Goal: Find contact information: Find contact information

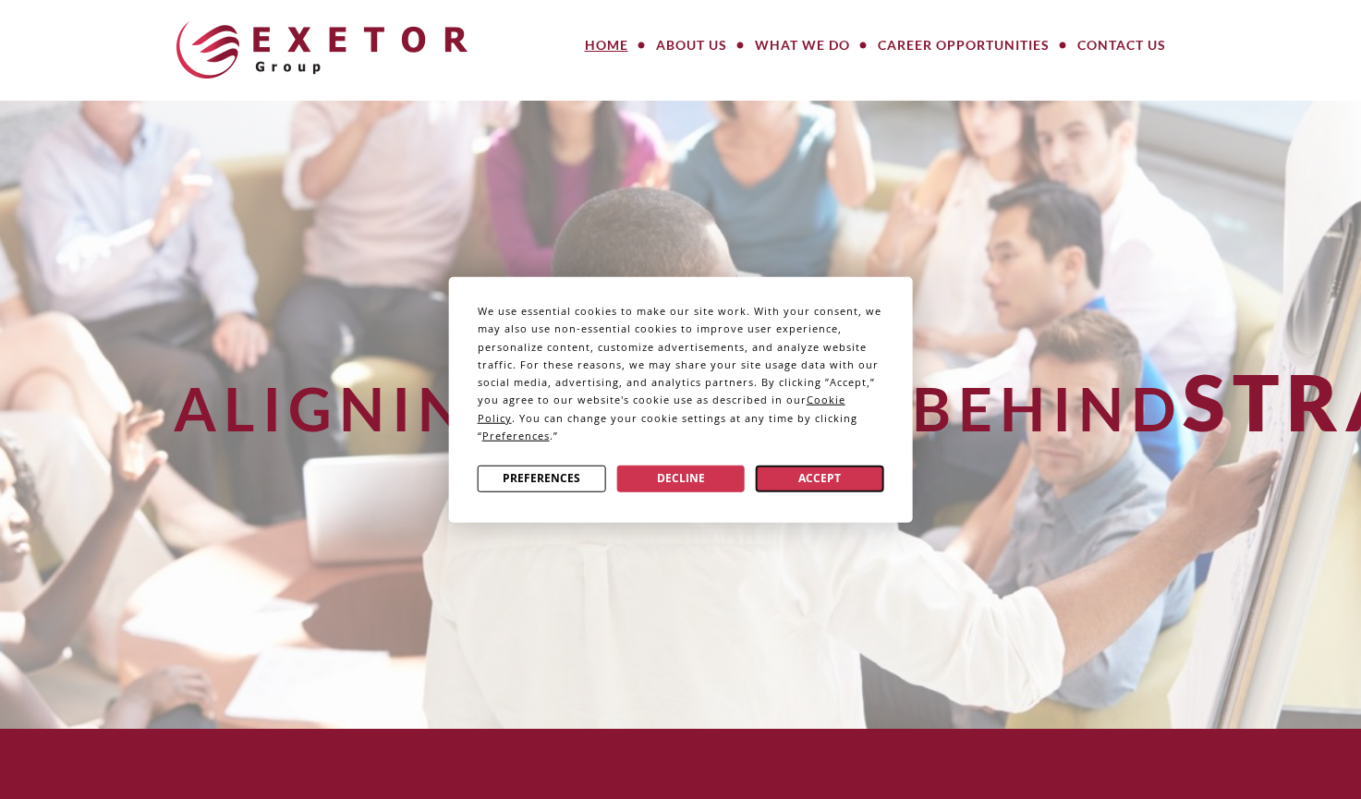
click at [802, 465] on button "Accept" at bounding box center [820, 478] width 128 height 27
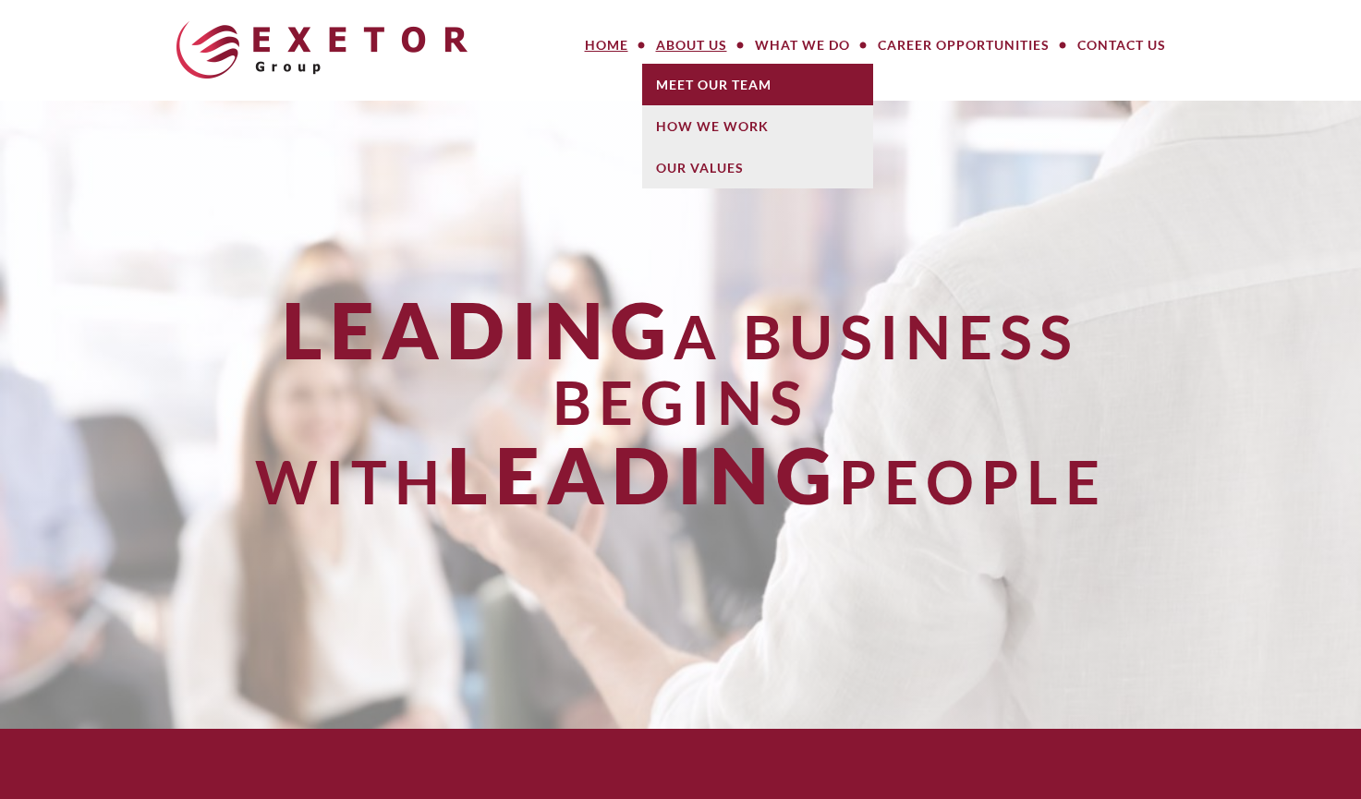
click at [702, 73] on link "Meet Our Team" at bounding box center [757, 85] width 231 height 42
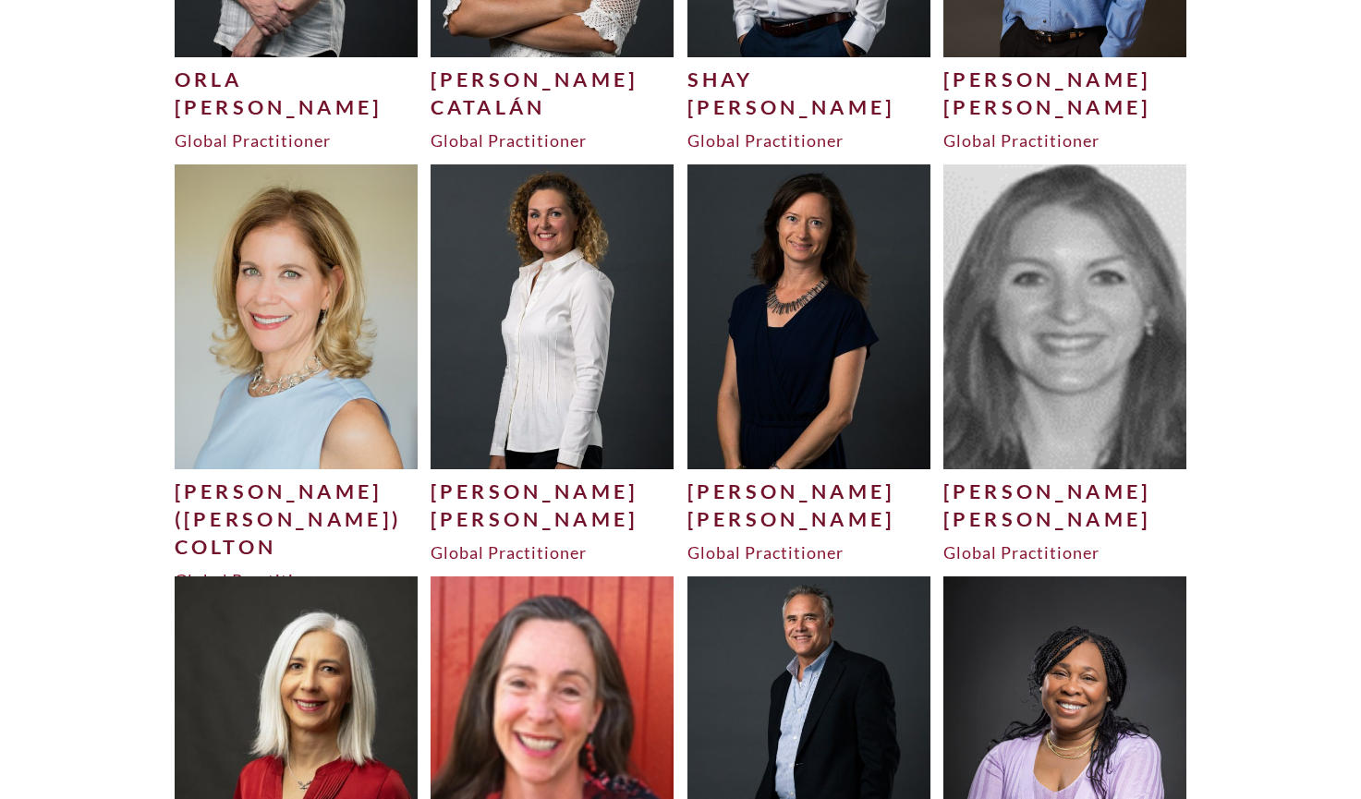
scroll to position [1227, 0]
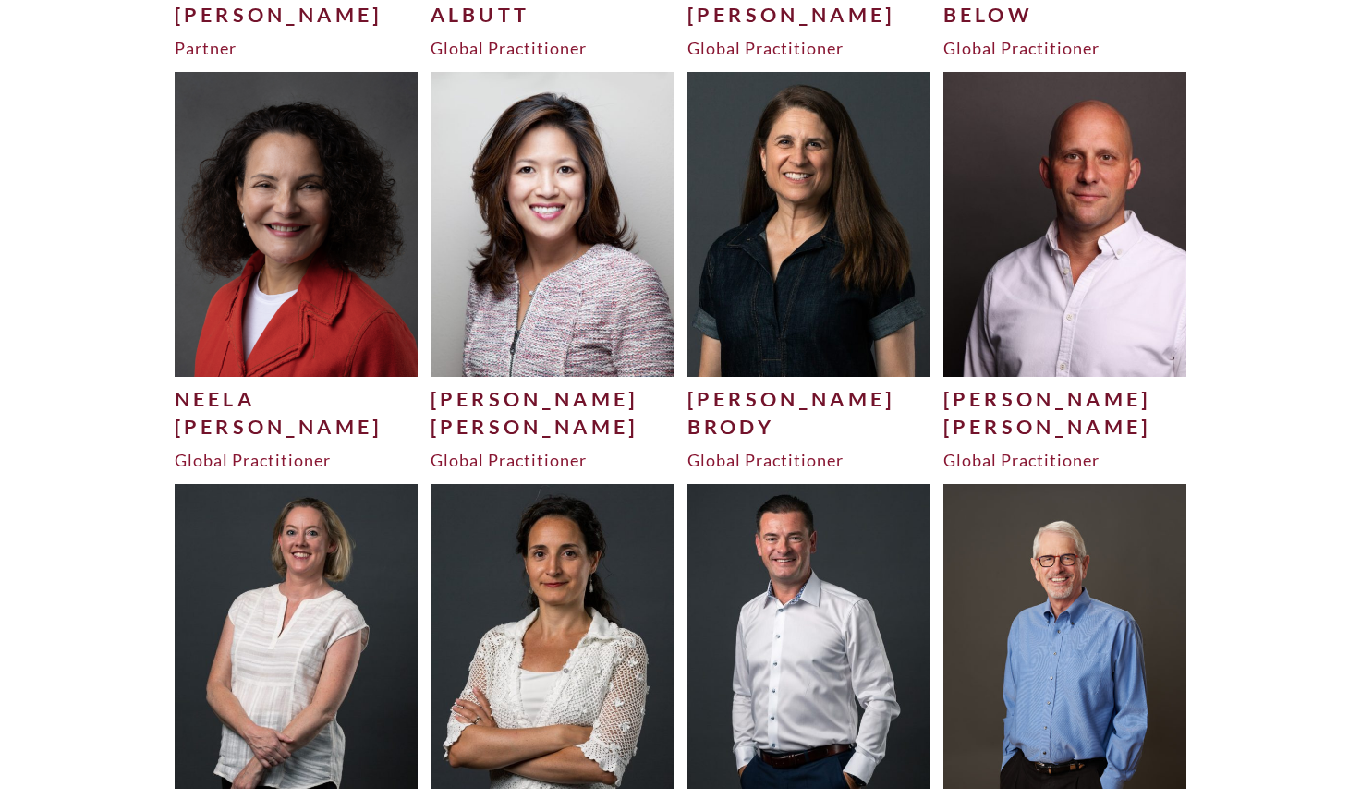
click at [576, 406] on div "[PERSON_NAME]" at bounding box center [552, 399] width 244 height 28
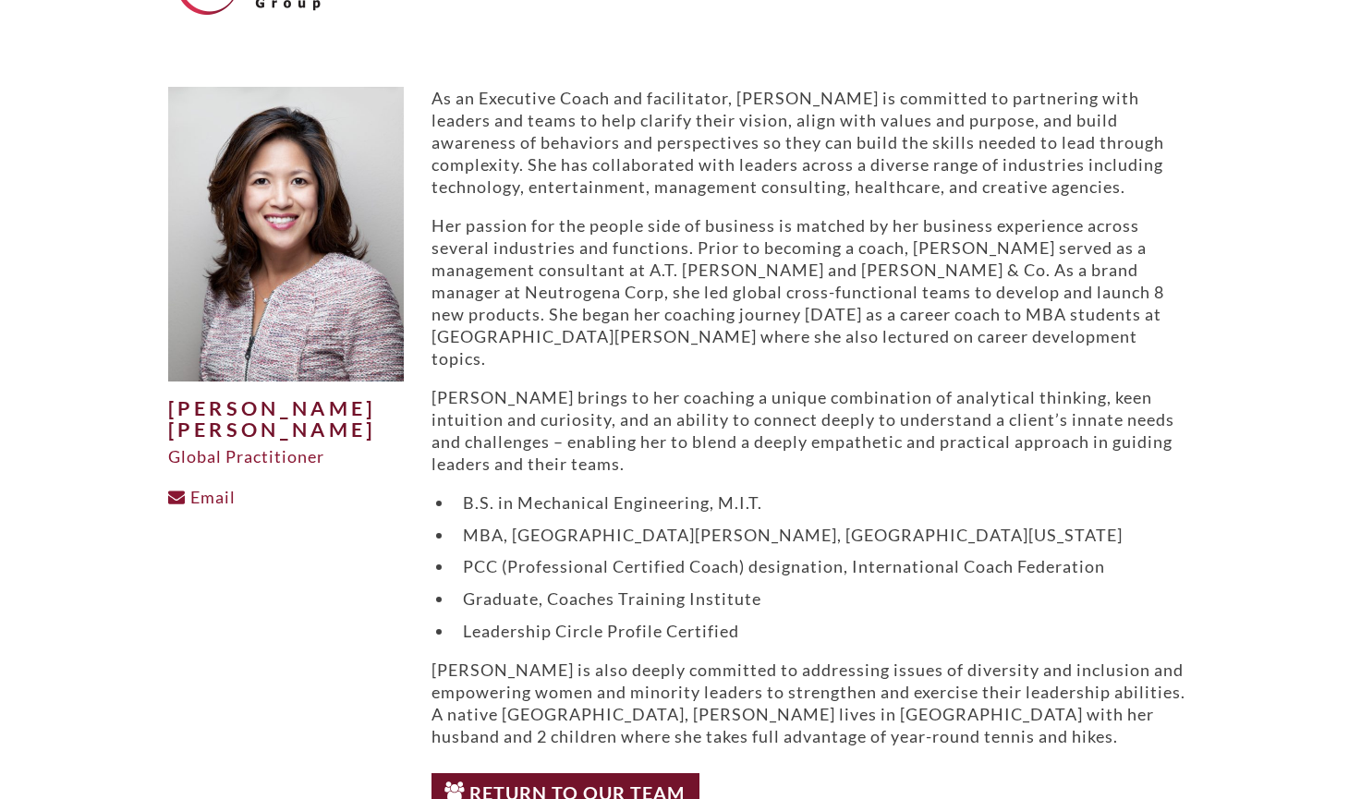
scroll to position [67, 0]
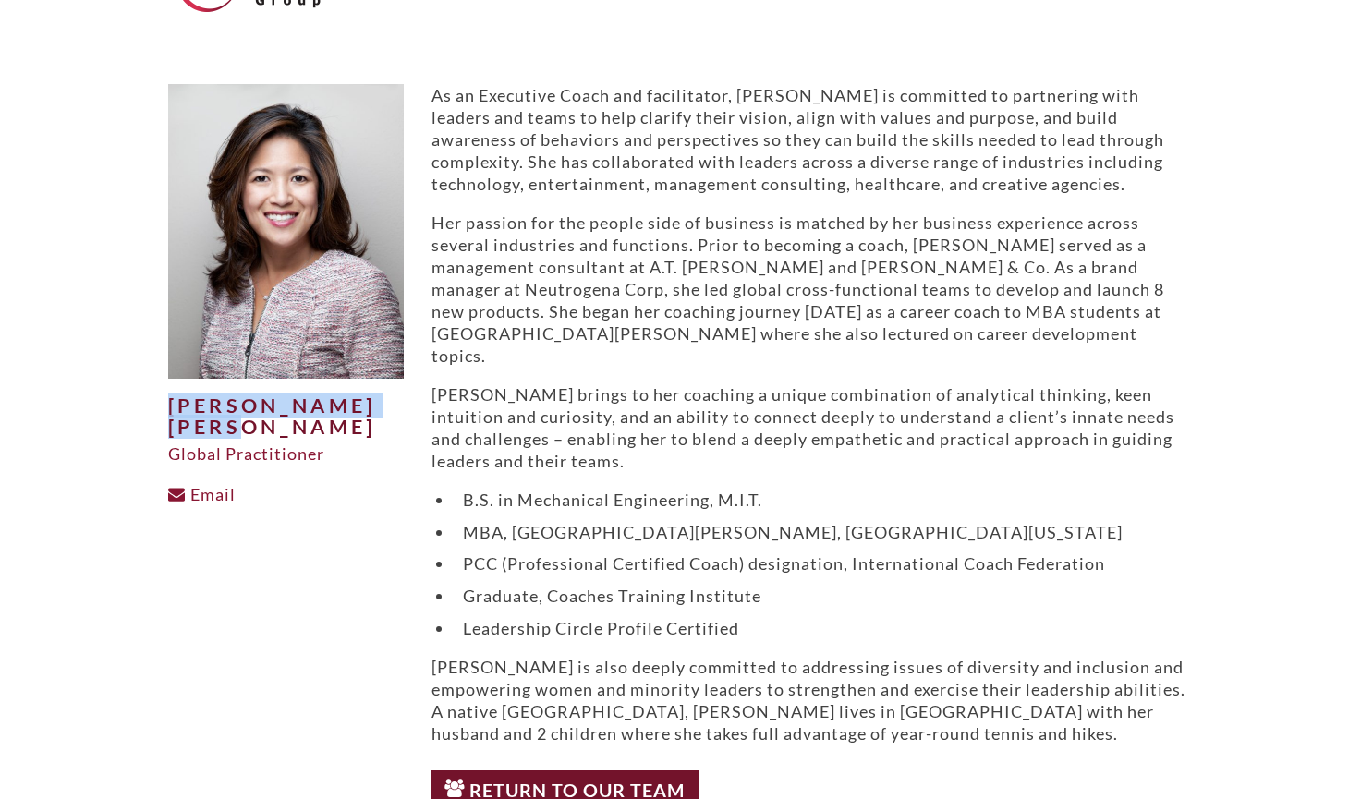
drag, startPoint x: 269, startPoint y: 429, endPoint x: 157, endPoint y: 396, distance: 116.3
click at [157, 396] on div "Jennifer Chow Bevan Global Practitioner Email" at bounding box center [285, 451] width 263 height 734
copy h1 "[PERSON_NAME] [PERSON_NAME]"
